Goal: Find specific page/section: Find specific page/section

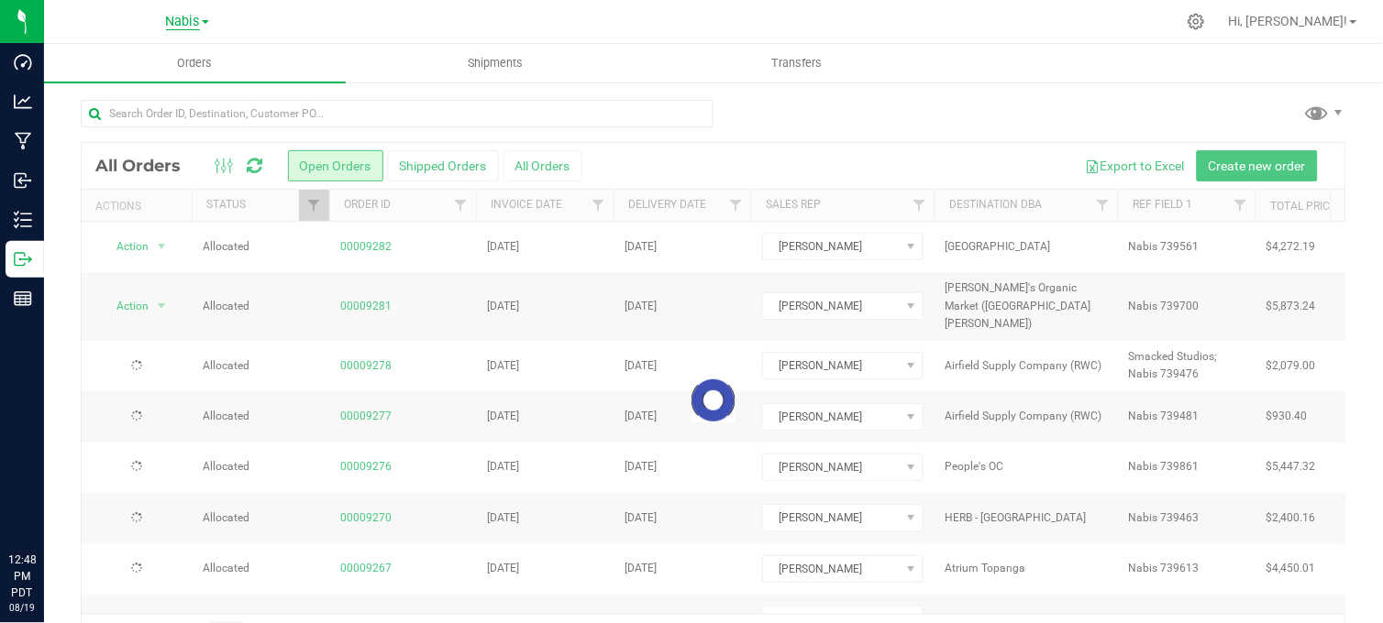
click at [177, 28] on span "Nabis" at bounding box center [183, 22] width 34 height 17
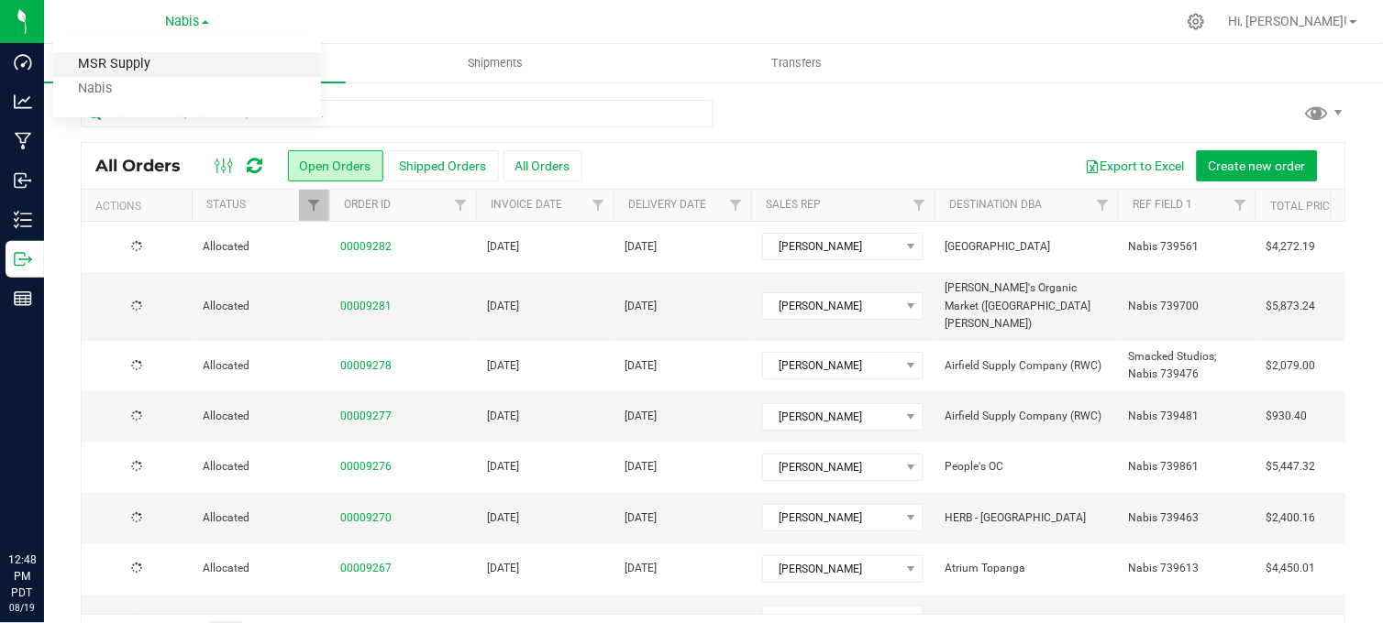
click at [121, 73] on link "MSR Supply" at bounding box center [187, 64] width 268 height 25
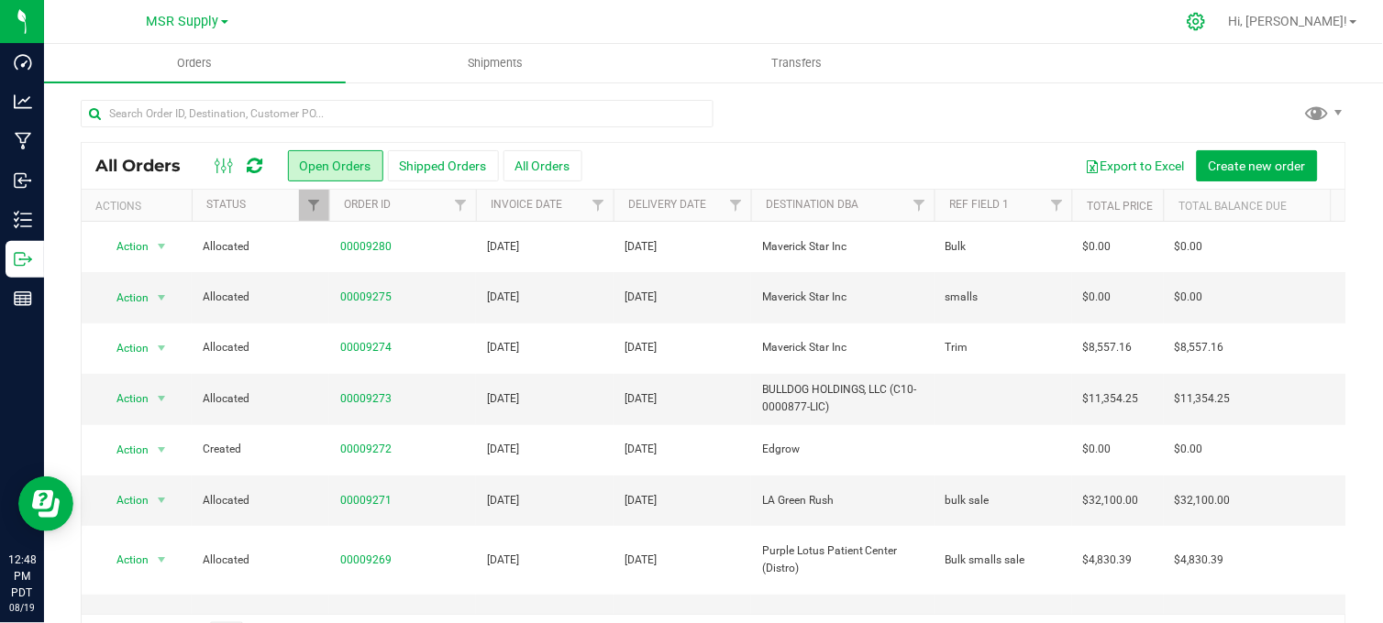
click at [1206, 21] on icon at bounding box center [1195, 21] width 19 height 19
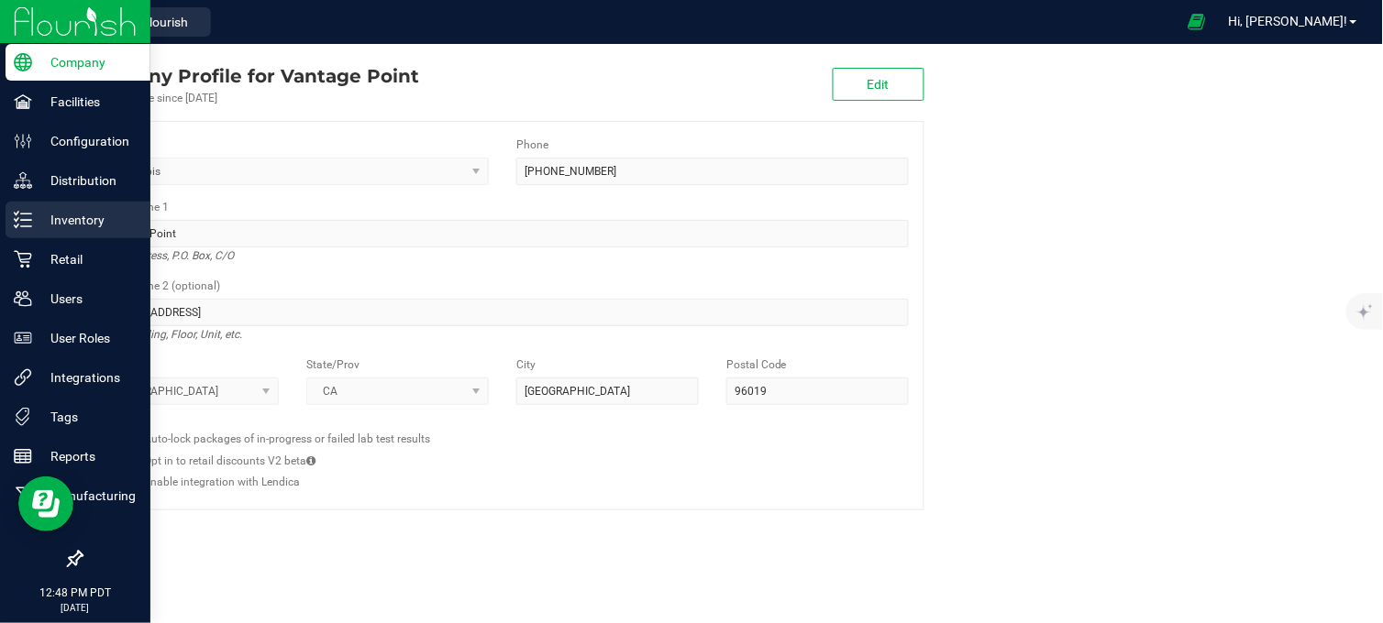
click at [68, 223] on p "Inventory" at bounding box center [87, 220] width 110 height 22
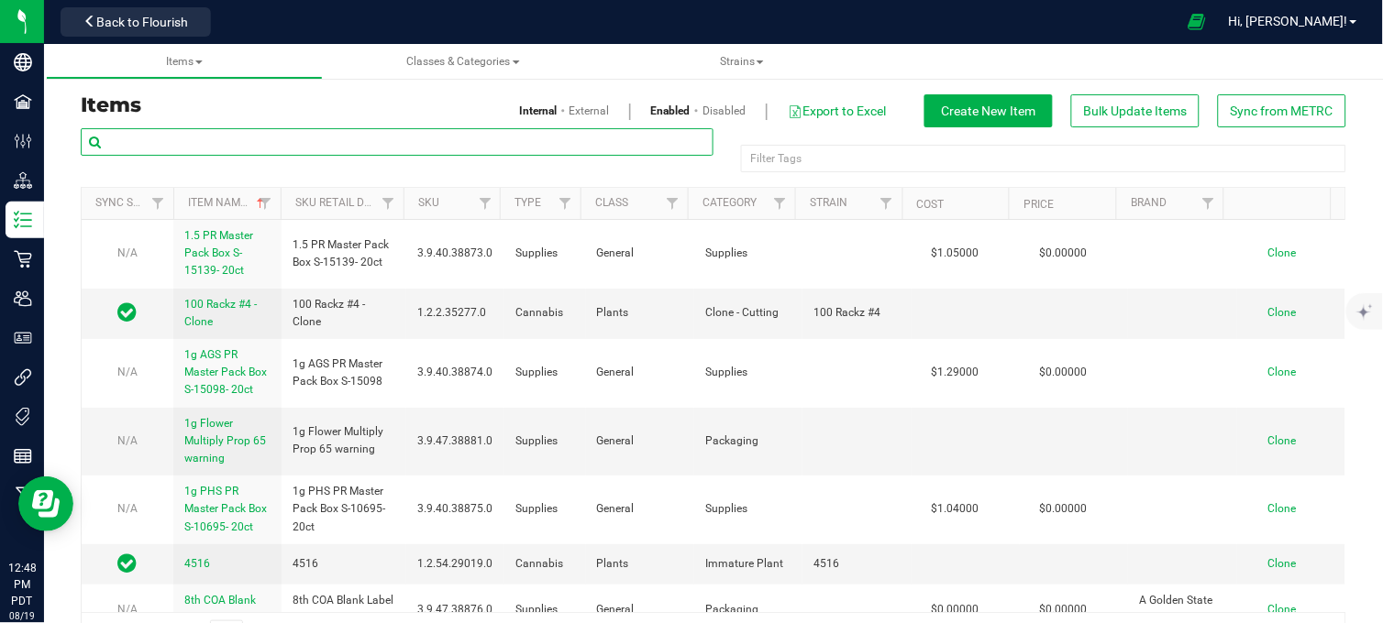
click at [340, 145] on input "text" at bounding box center [397, 142] width 633 height 28
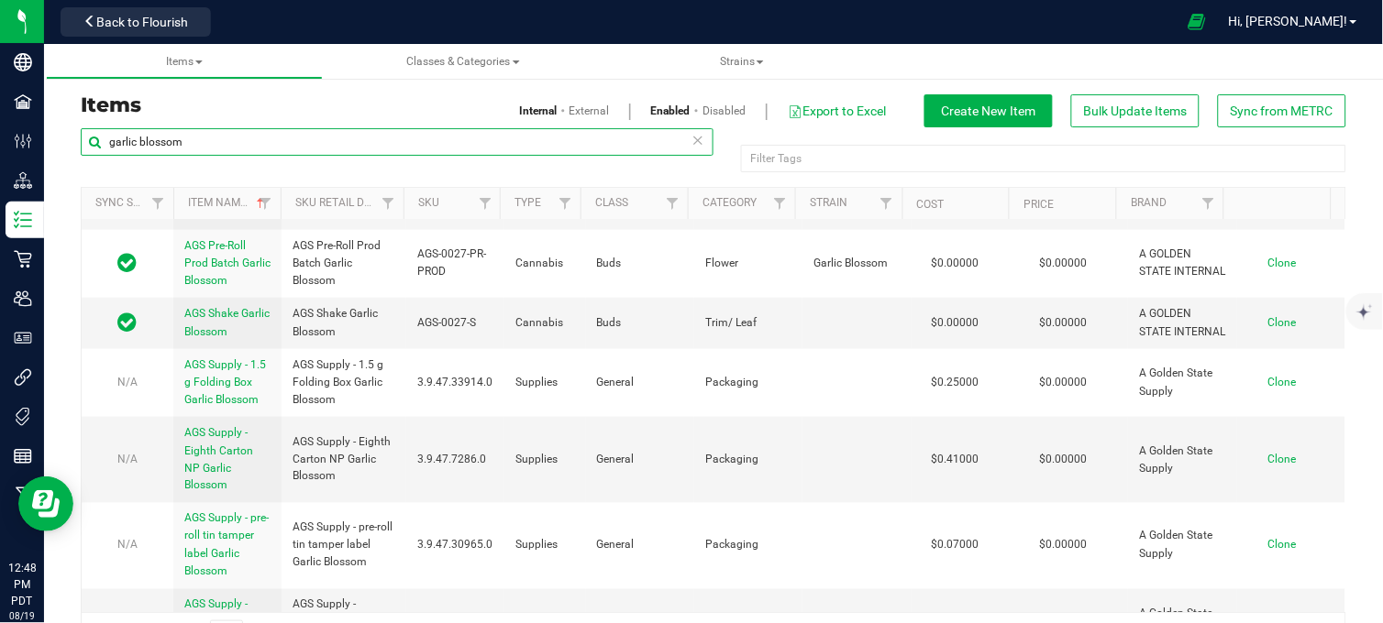
scroll to position [524, 0]
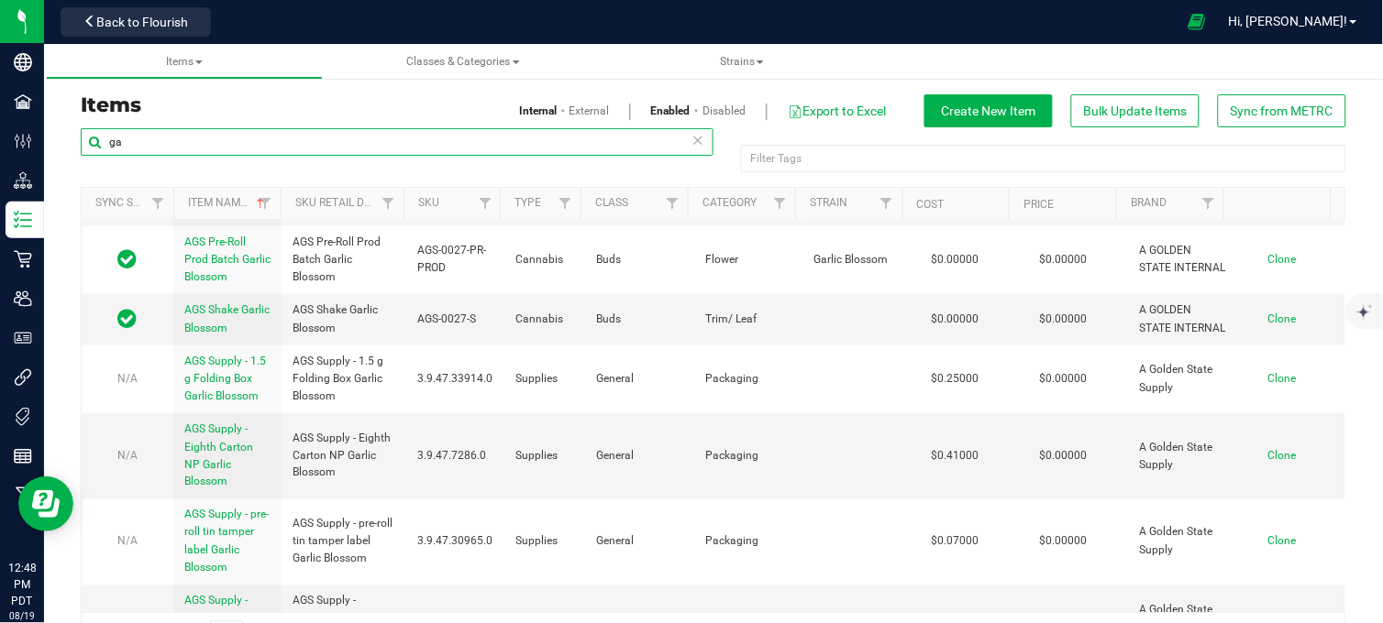
type input "g"
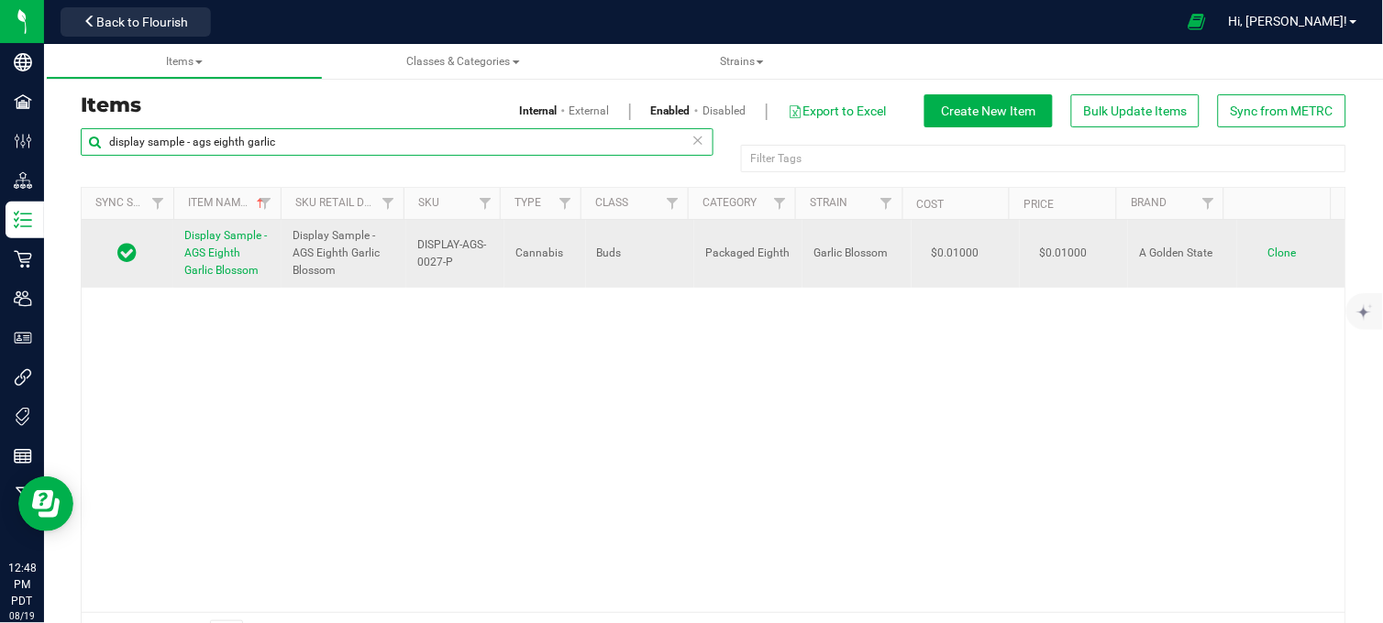
type input "display sample - ags eighth garlic"
click at [422, 267] on span "DISPLAY-AGS-0027-P" at bounding box center [455, 254] width 76 height 35
copy tr "DISPLAY-AGS-0027-P"
